Goal: Find contact information: Find contact information

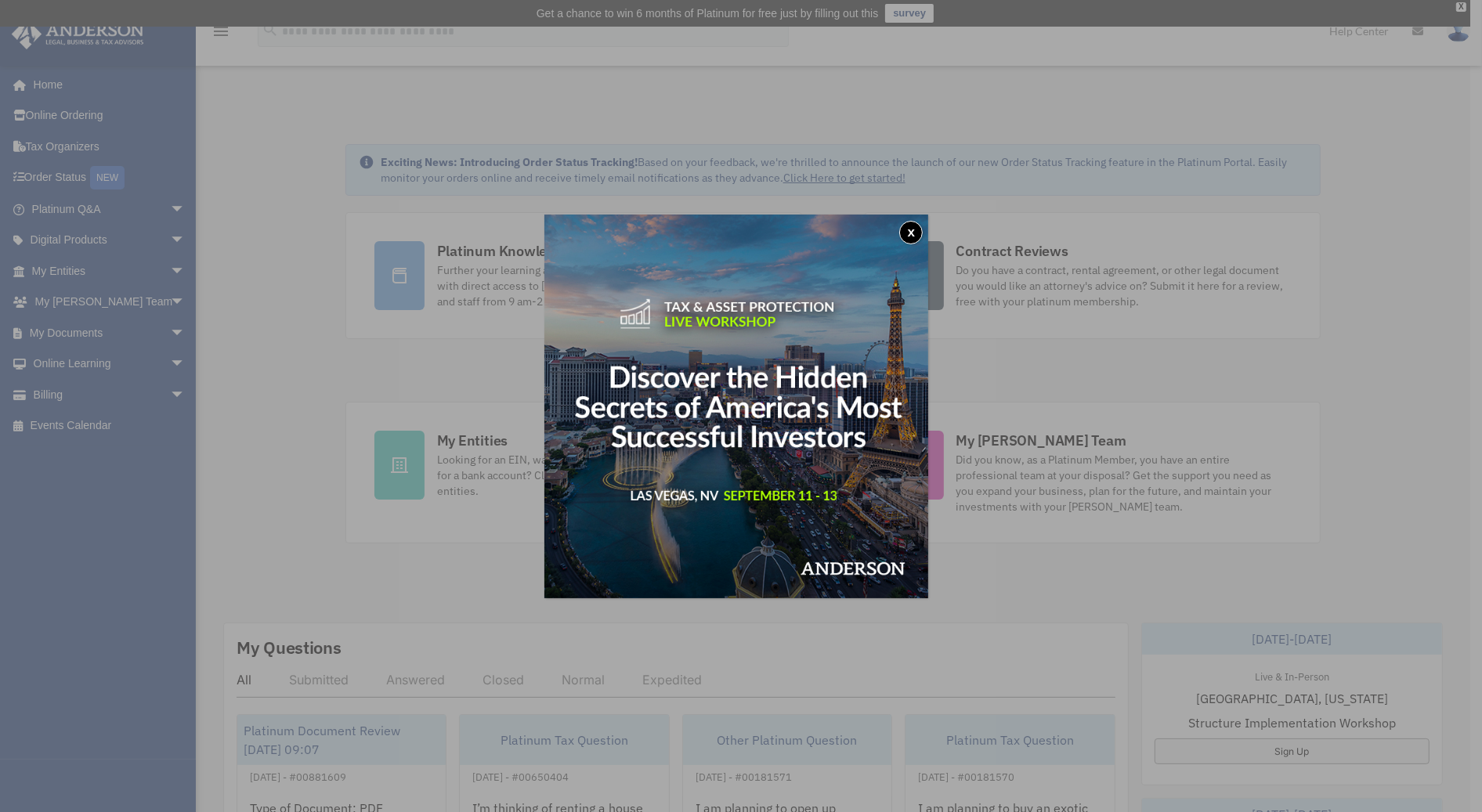
click at [916, 234] on button "x" at bounding box center [911, 232] width 24 height 24
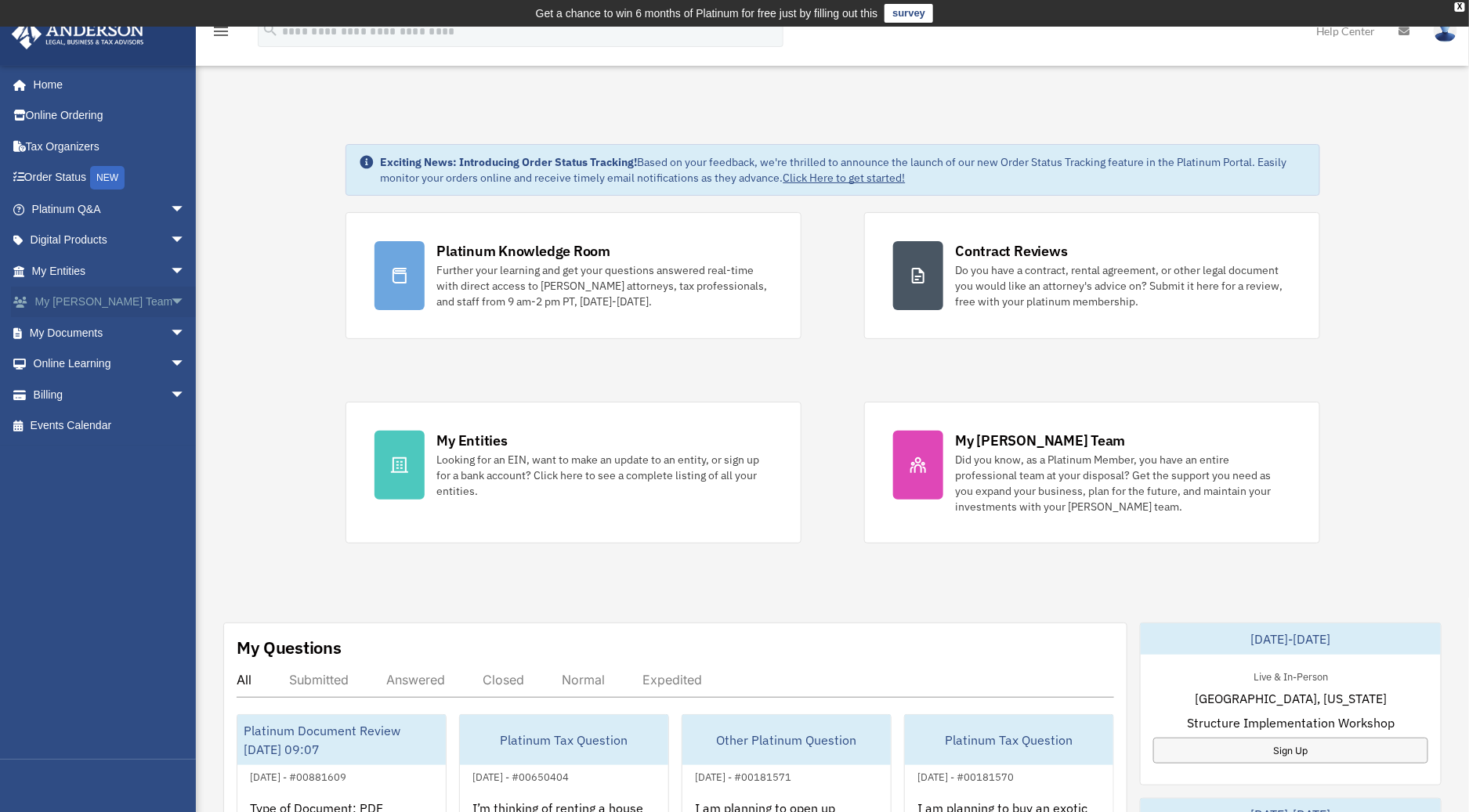
click at [170, 295] on span "arrow_drop_down" at bounding box center [185, 302] width 31 height 32
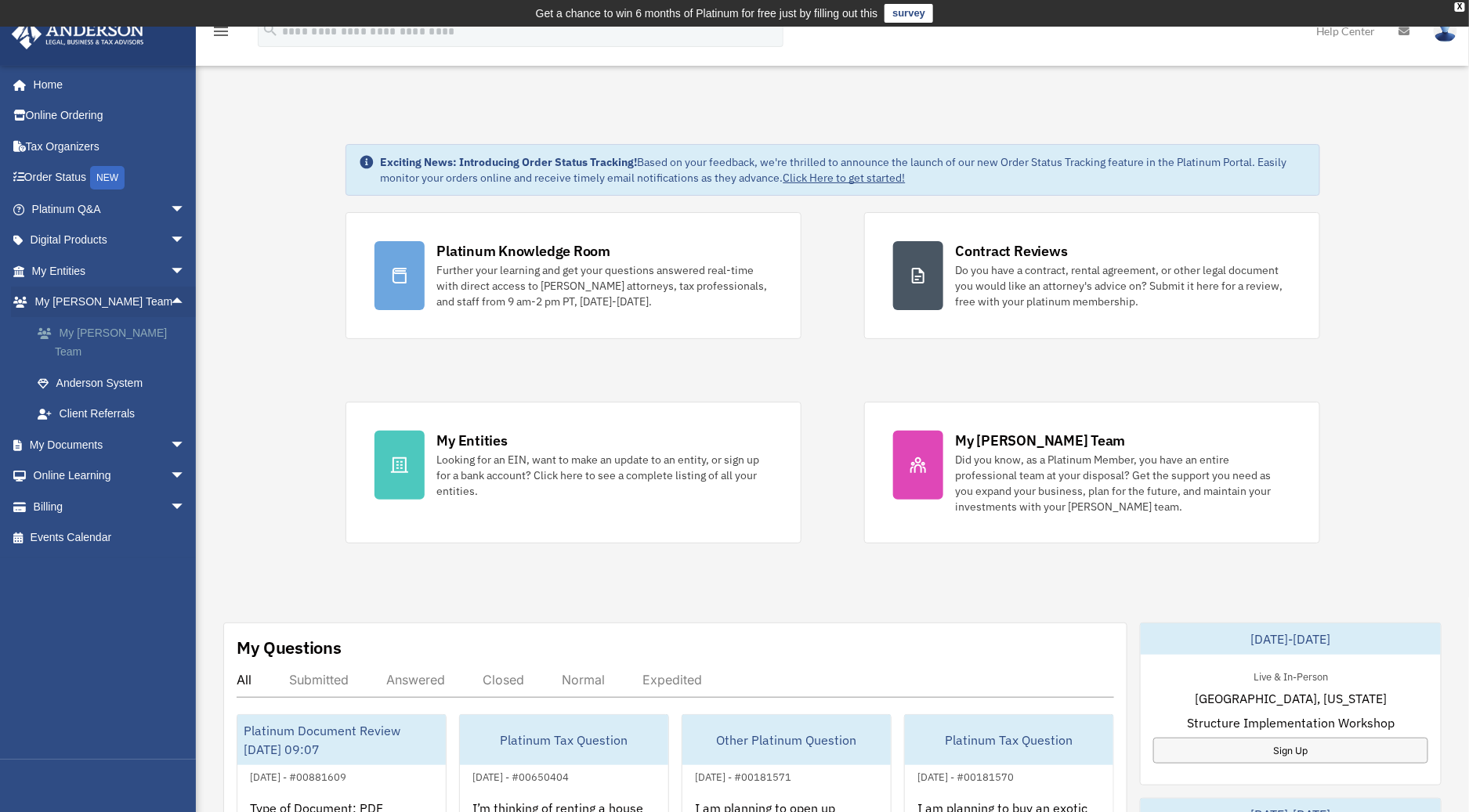
click at [120, 330] on link "My [PERSON_NAME] Team" at bounding box center [116, 342] width 187 height 50
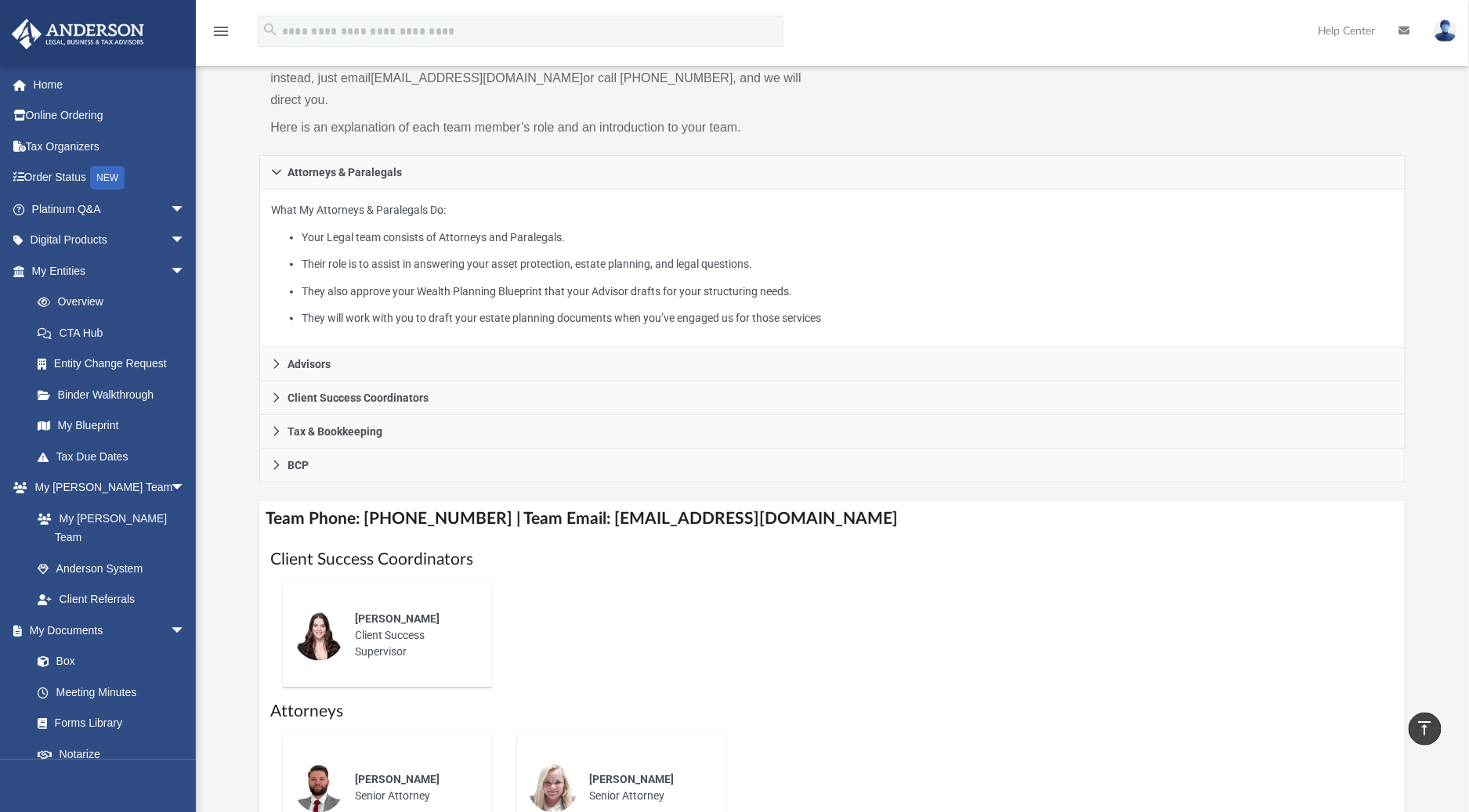
scroll to position [198, 0]
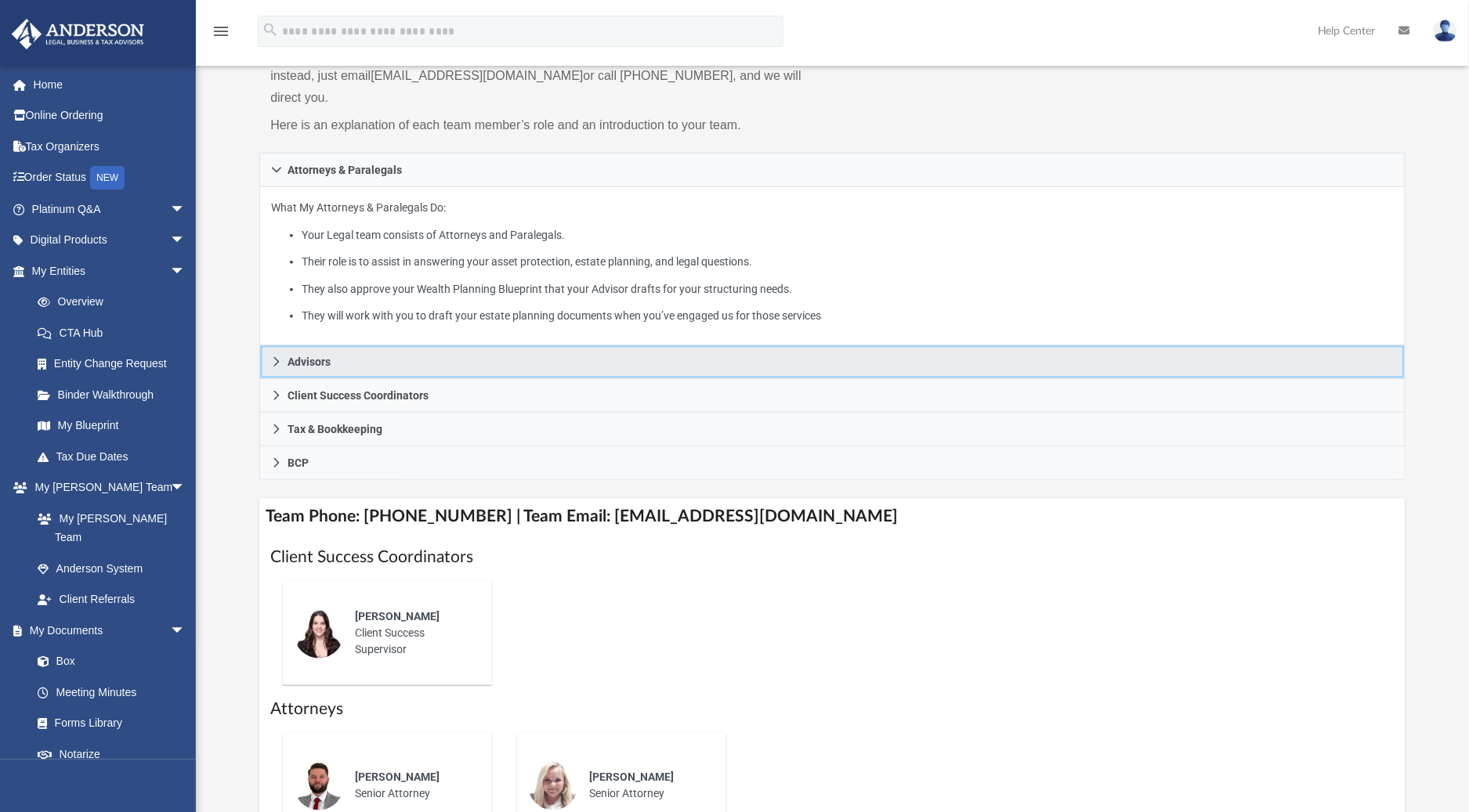
click at [323, 356] on span "Advisors" at bounding box center [308, 361] width 43 height 11
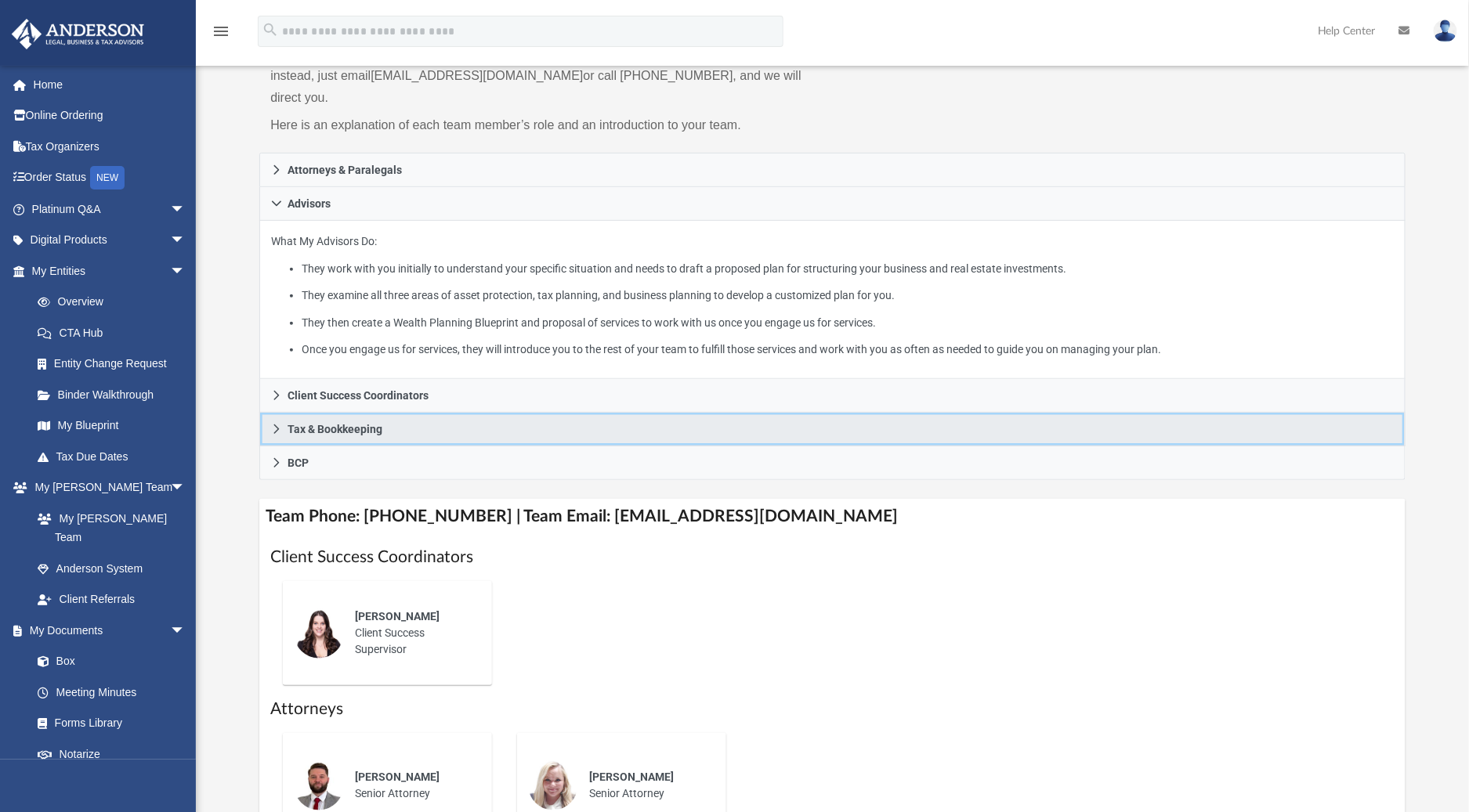
click at [397, 413] on link "Tax & Bookkeeping" at bounding box center [832, 429] width 1146 height 34
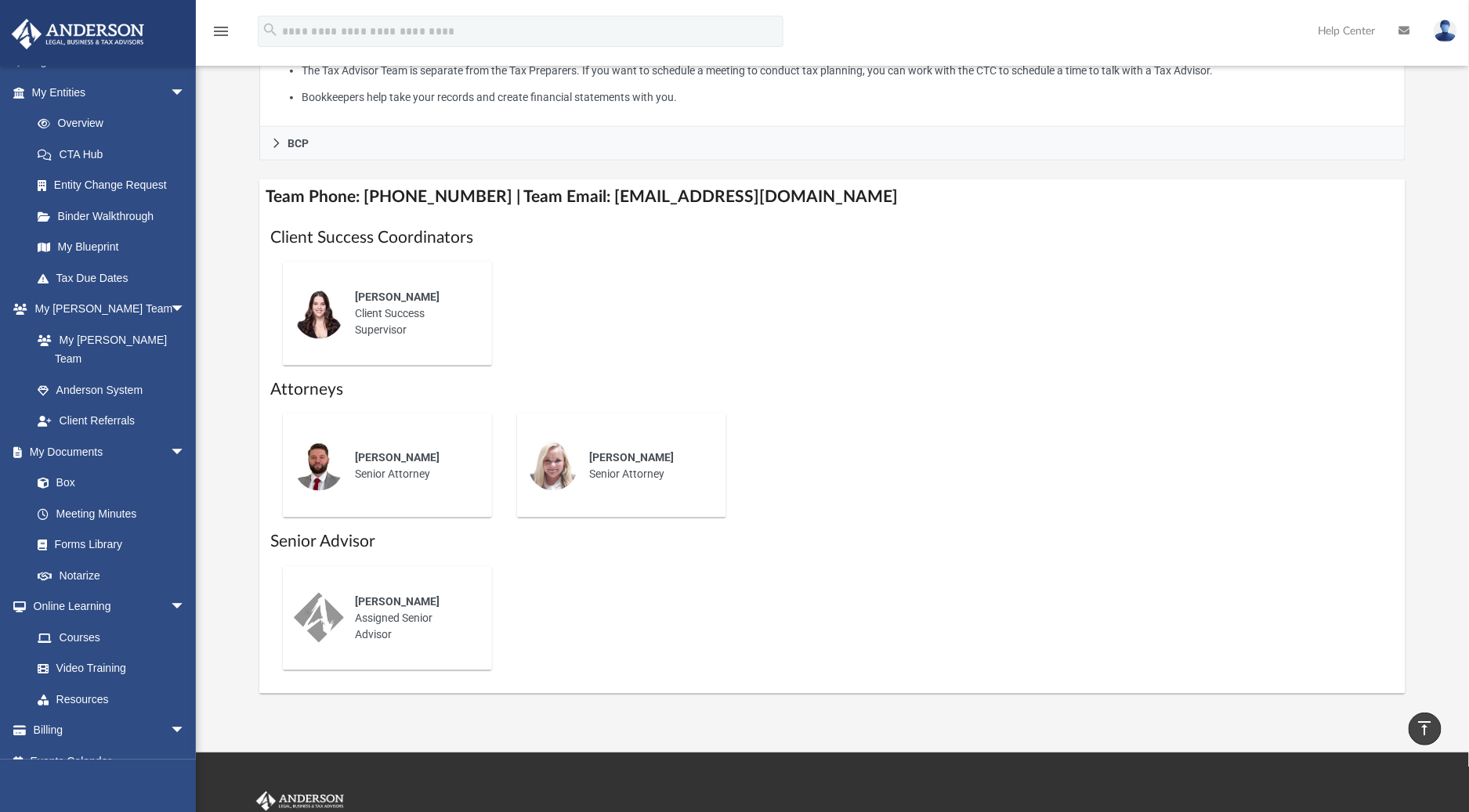
scroll to position [627, 0]
click at [396, 290] on span "[PERSON_NAME]" at bounding box center [398, 296] width 85 height 12
click at [308, 288] on img at bounding box center [318, 313] width 50 height 50
drag, startPoint x: 825, startPoint y: 177, endPoint x: 582, endPoint y: 178, distance: 243.0
click at [582, 178] on h4 "Team Phone: [PHONE_NUMBER] | Team Email: [EMAIL_ADDRESS][DOMAIN_NAME]" at bounding box center [832, 196] width 1146 height 35
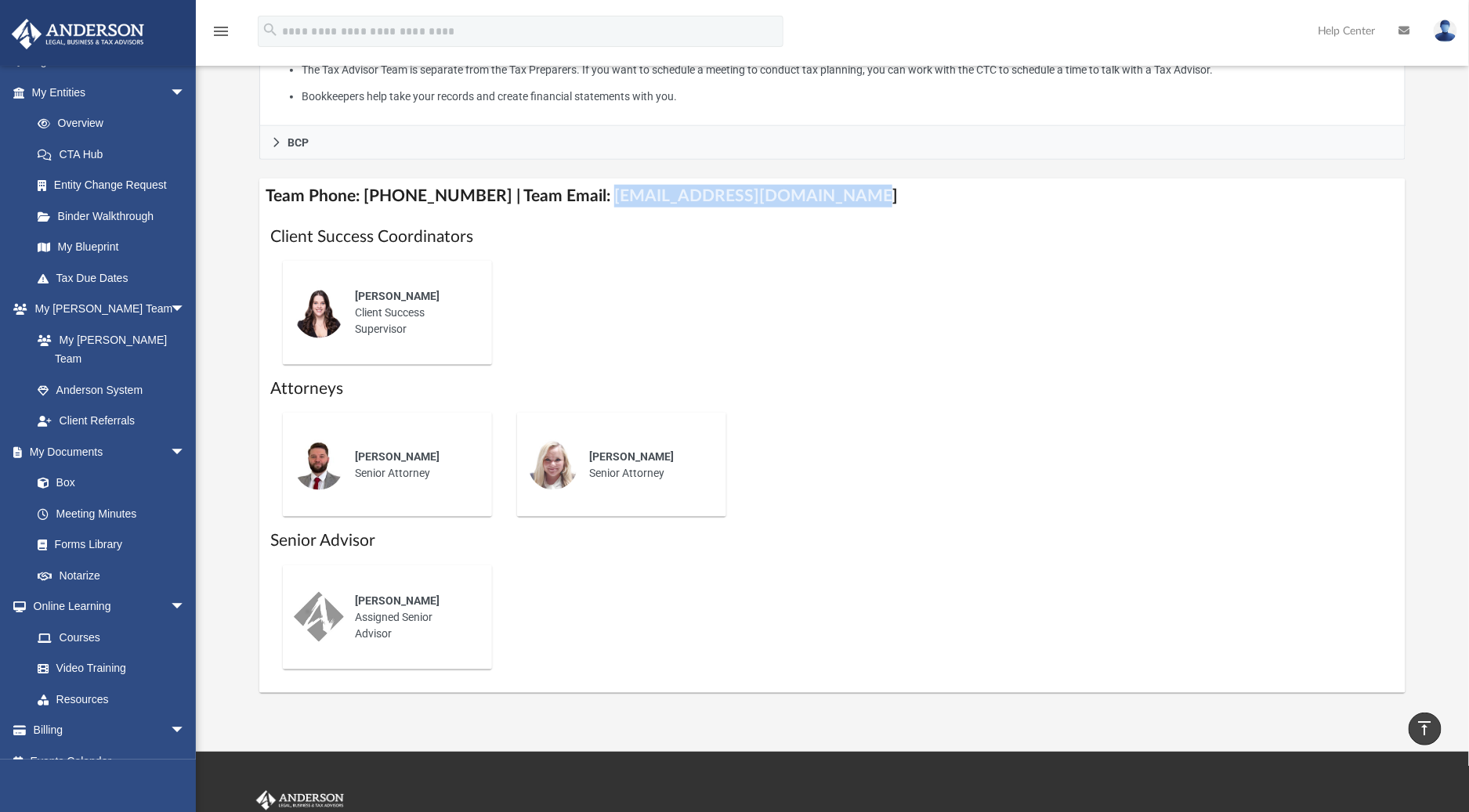
copy h4 "[EMAIL_ADDRESS][DOMAIN_NAME]"
